Goal: Information Seeking & Learning: Check status

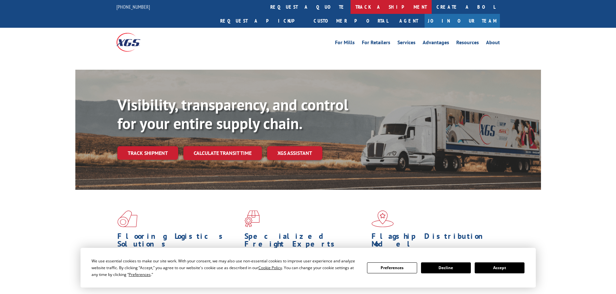
click at [350, 7] on link "track a shipment" at bounding box center [390, 7] width 81 height 14
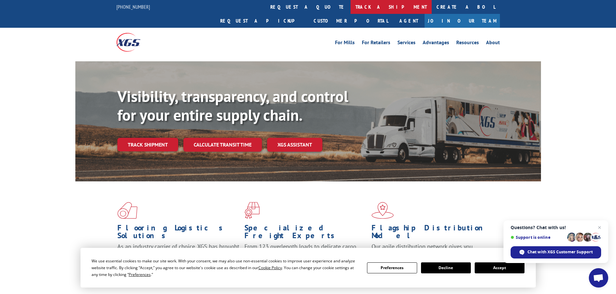
click at [350, 6] on link "track a shipment" at bounding box center [390, 7] width 81 height 14
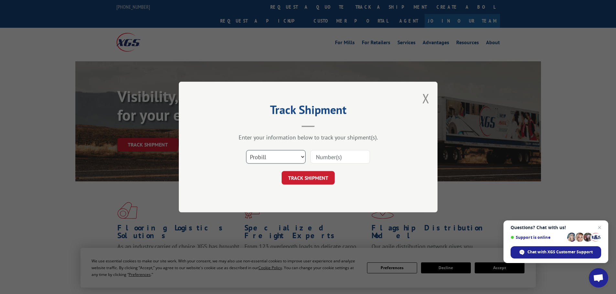
click at [297, 156] on select "Select category... Probill BOL PO" at bounding box center [275, 157] width 59 height 14
select select "bol"
click at [246, 150] on select "Select category... Probill BOL PO" at bounding box center [275, 157] width 59 height 14
click at [315, 158] on input at bounding box center [339, 157] width 59 height 14
paste input "6005311"
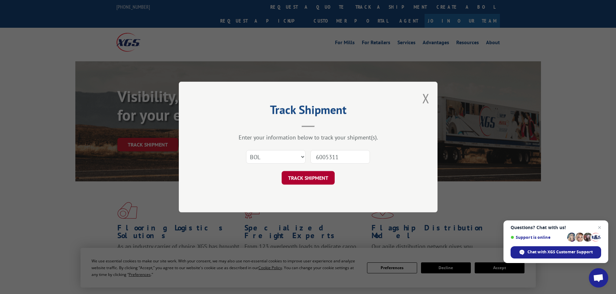
type input "6005311"
click at [302, 176] on button "TRACK SHIPMENT" at bounding box center [307, 178] width 53 height 14
